Goal: Transaction & Acquisition: Download file/media

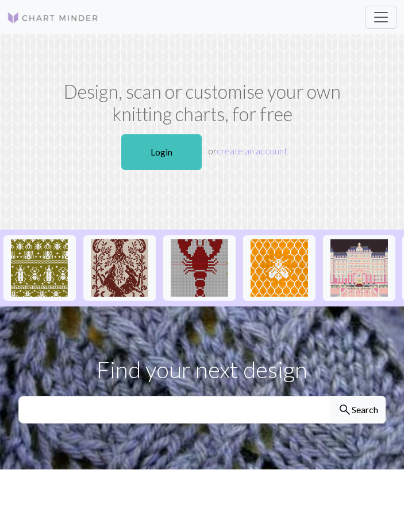
click at [171, 154] on link "Login" at bounding box center [161, 152] width 80 height 36
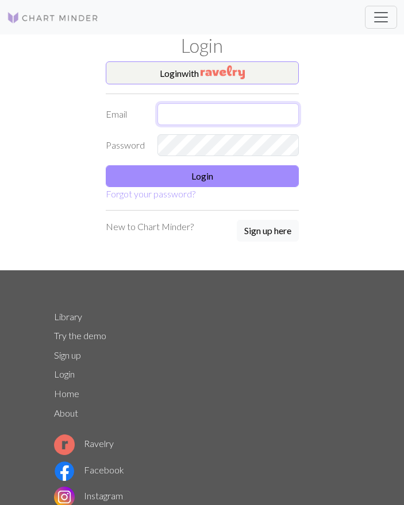
click at [237, 106] on input "text" at bounding box center [227, 114] width 141 height 22
type input "[EMAIL_ADDRESS][DOMAIN_NAME]"
click at [232, 176] on button "Login" at bounding box center [202, 176] width 193 height 22
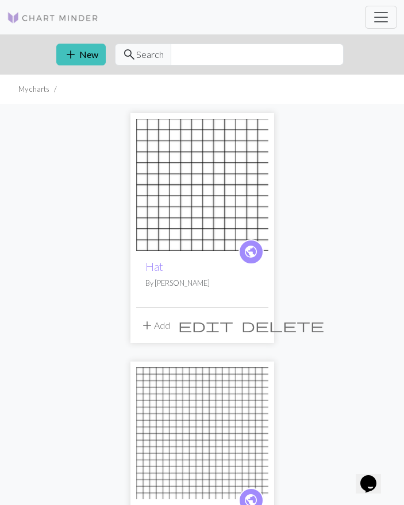
click at [80, 55] on button "add New" at bounding box center [80, 55] width 49 height 22
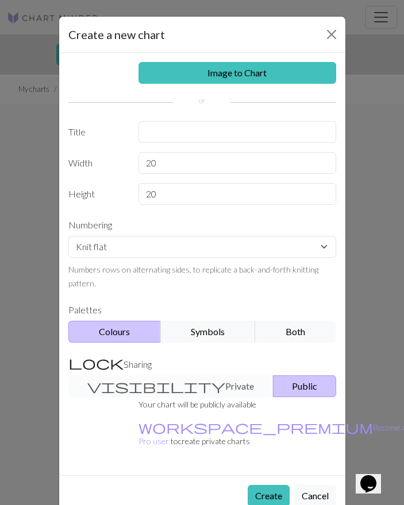
click at [327, 28] on button "Close" at bounding box center [331, 34] width 18 height 18
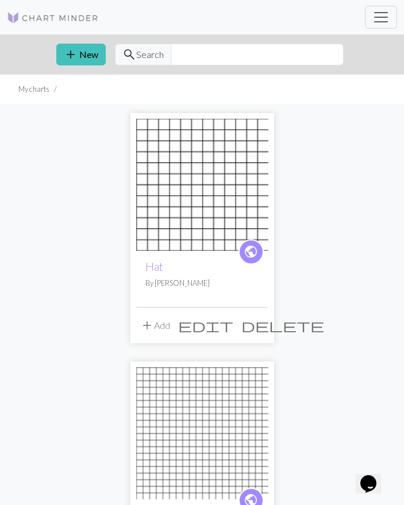
click at [35, 88] on li "My charts" at bounding box center [33, 89] width 31 height 11
click at [36, 91] on li "My charts" at bounding box center [33, 89] width 31 height 11
click at [381, 9] on span "Toggle navigation" at bounding box center [380, 17] width 17 height 17
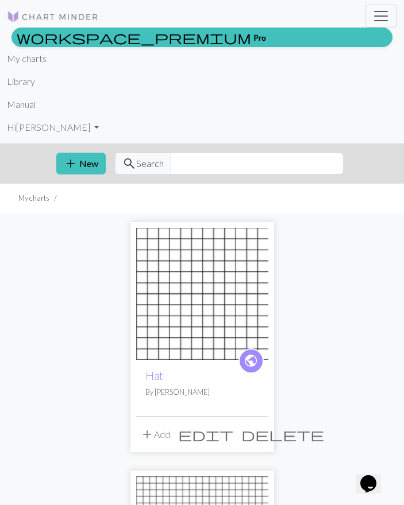
click at [16, 86] on link "Library" at bounding box center [21, 81] width 28 height 23
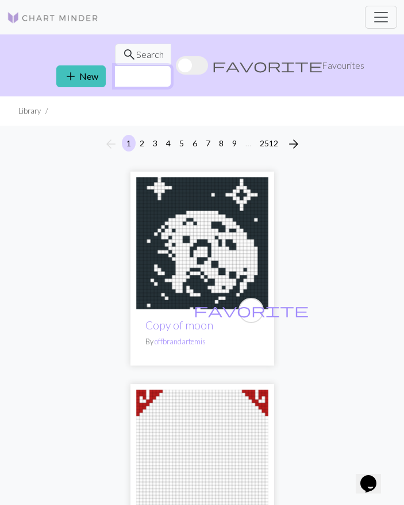
click at [171, 65] on input "text" at bounding box center [142, 76] width 57 height 22
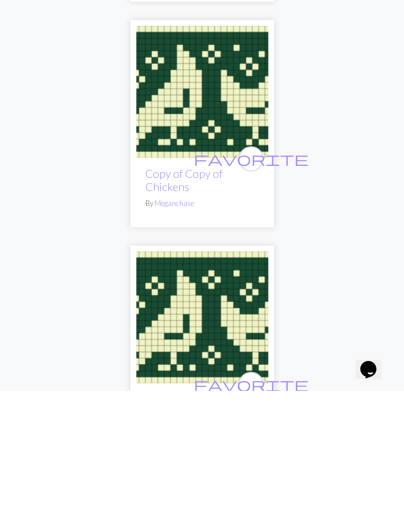
scroll to position [1549, 0]
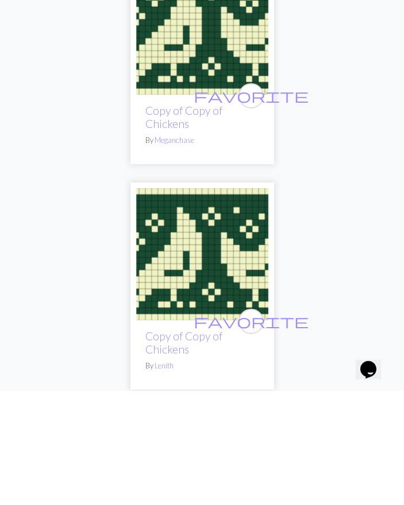
type input "Chicken"
click at [219, 303] on img at bounding box center [202, 369] width 132 height 132
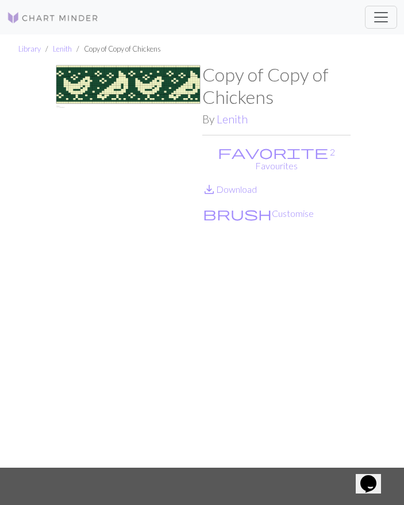
click at [238, 184] on link "save_alt Download" at bounding box center [229, 189] width 55 height 11
click at [33, 7] on link at bounding box center [53, 17] width 92 height 21
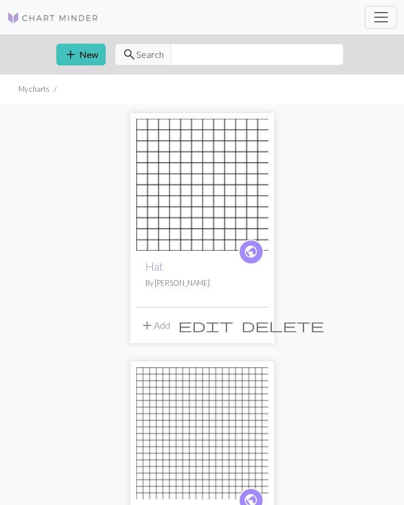
click at [382, 14] on span "Toggle navigation" at bounding box center [380, 17] width 17 height 17
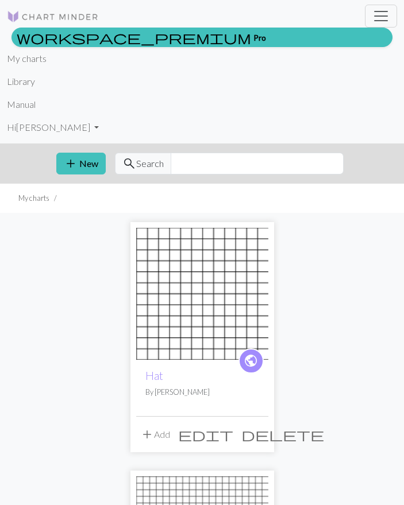
click at [20, 85] on link "Library" at bounding box center [21, 81] width 28 height 23
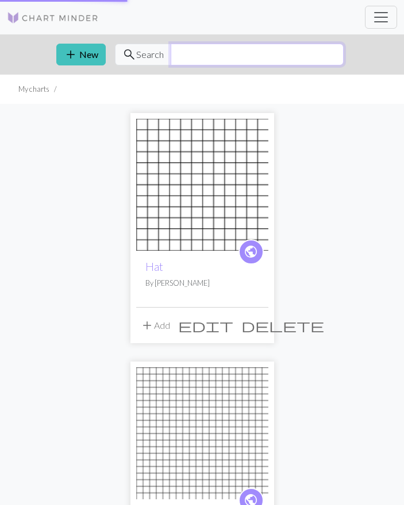
click at [223, 57] on input "text" at bounding box center [257, 55] width 173 height 22
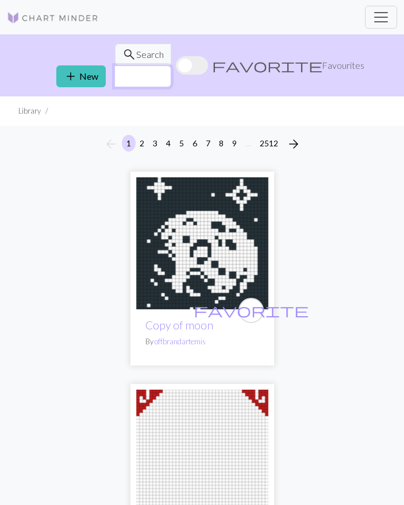
click at [171, 65] on input "text" at bounding box center [142, 76] width 57 height 22
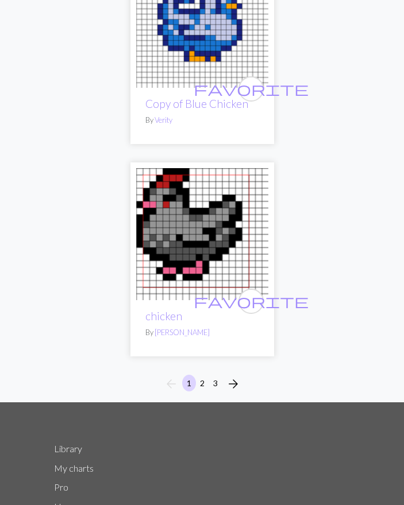
scroll to position [10751, 0]
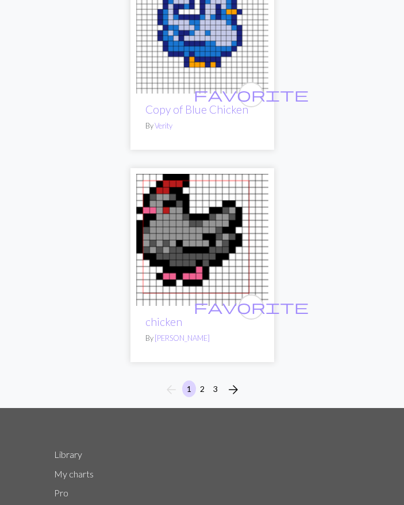
type input "Chicken"
click at [239, 382] on span "arrow_forward" at bounding box center [233, 390] width 14 height 16
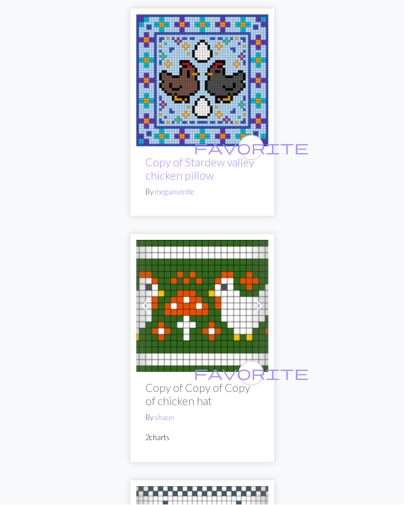
scroll to position [8312, 0]
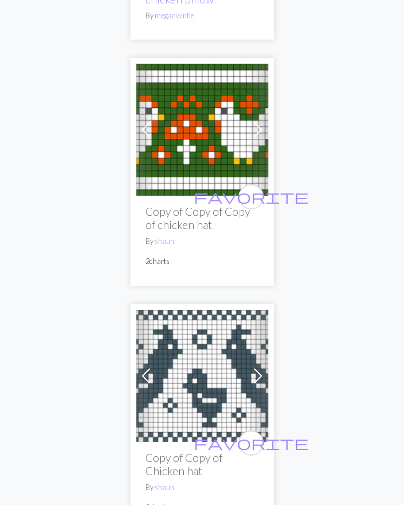
click at [192, 324] on img at bounding box center [202, 377] width 132 height 132
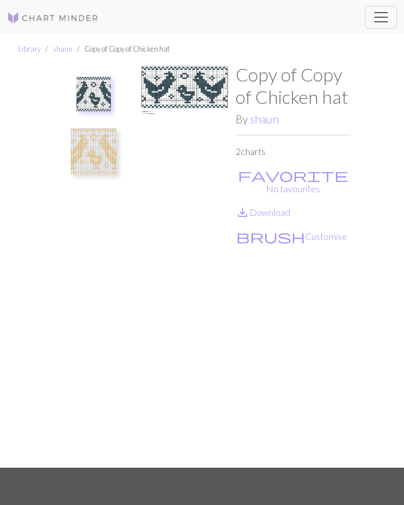
click at [188, 89] on img at bounding box center [184, 266] width 102 height 404
click at [198, 83] on img at bounding box center [184, 266] width 102 height 404
click at [269, 207] on link "save_alt Download" at bounding box center [262, 212] width 55 height 11
